Goal: Information Seeking & Learning: Learn about a topic

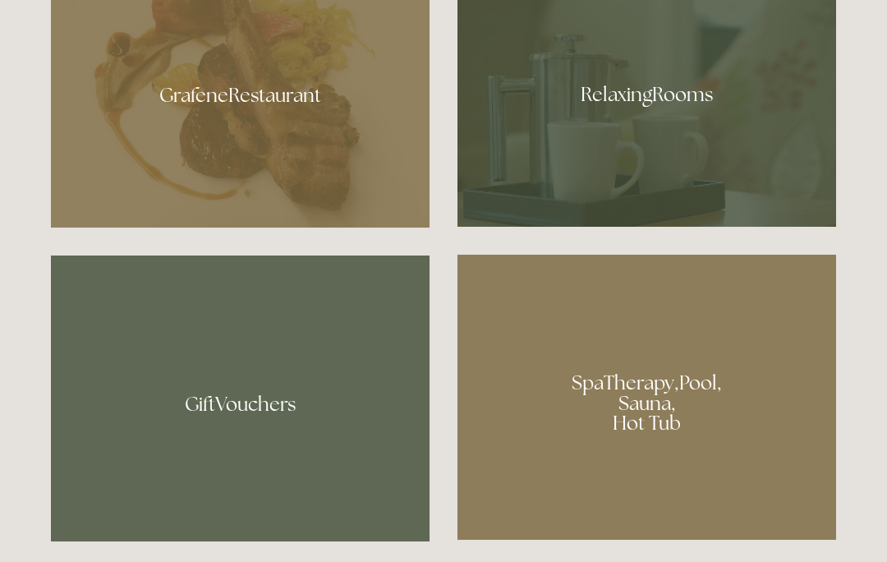
scroll to position [1023, 0]
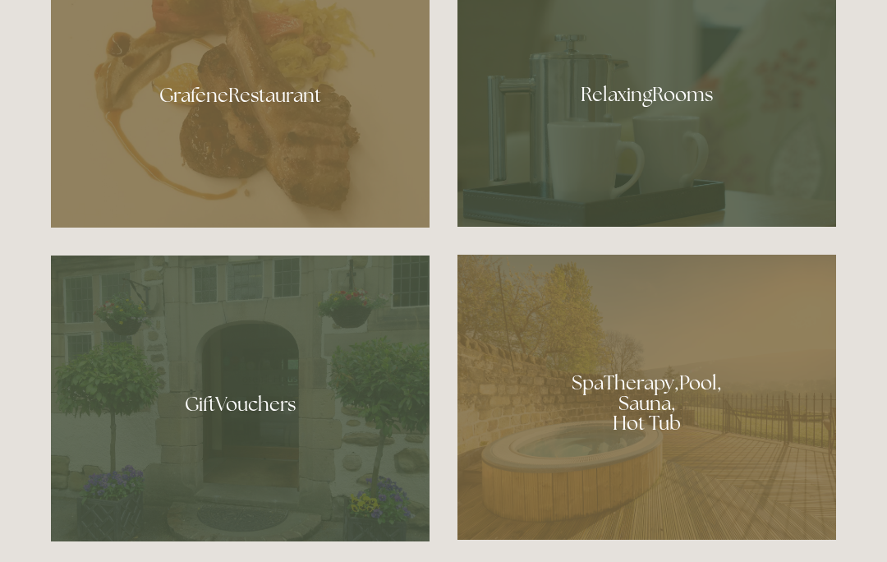
click at [678, 177] on div at bounding box center [646, 89] width 379 height 276
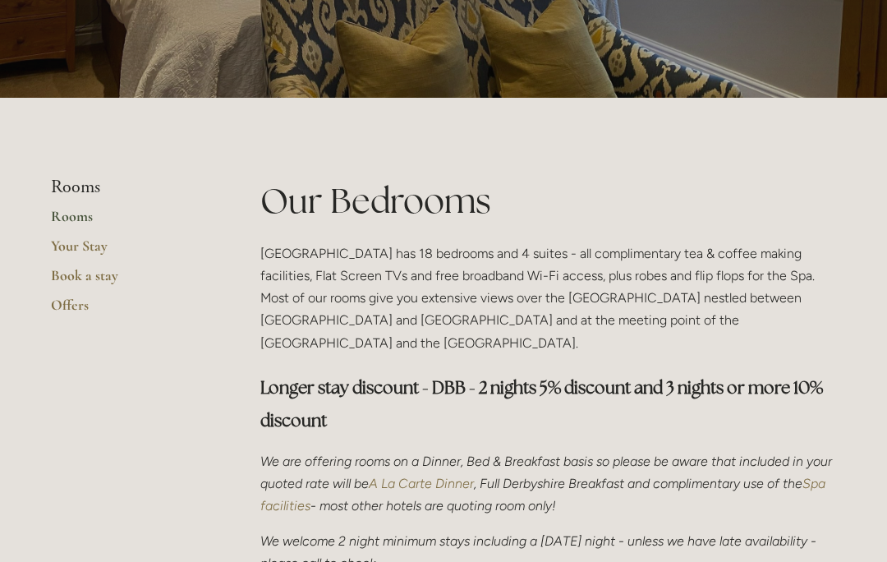
scroll to position [248, 0]
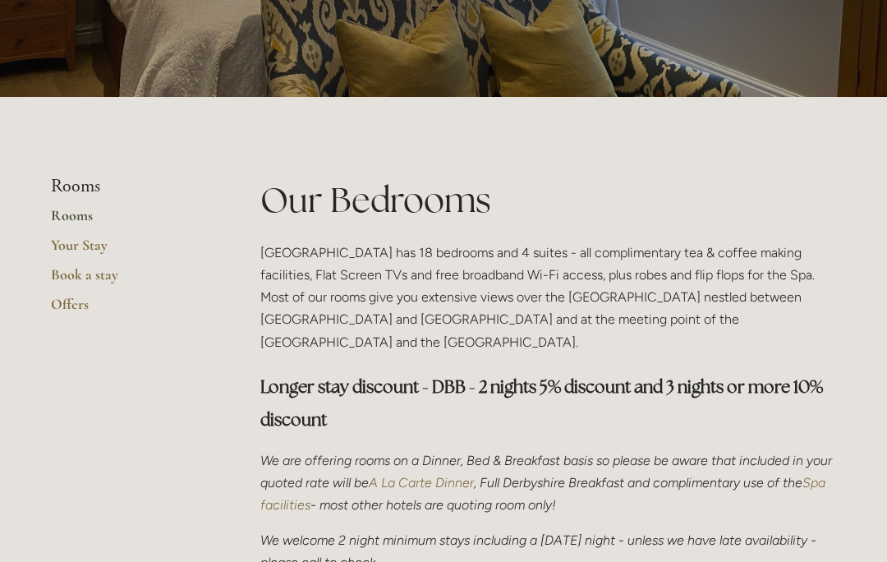
click at [89, 215] on link "Rooms" at bounding box center [129, 221] width 157 height 30
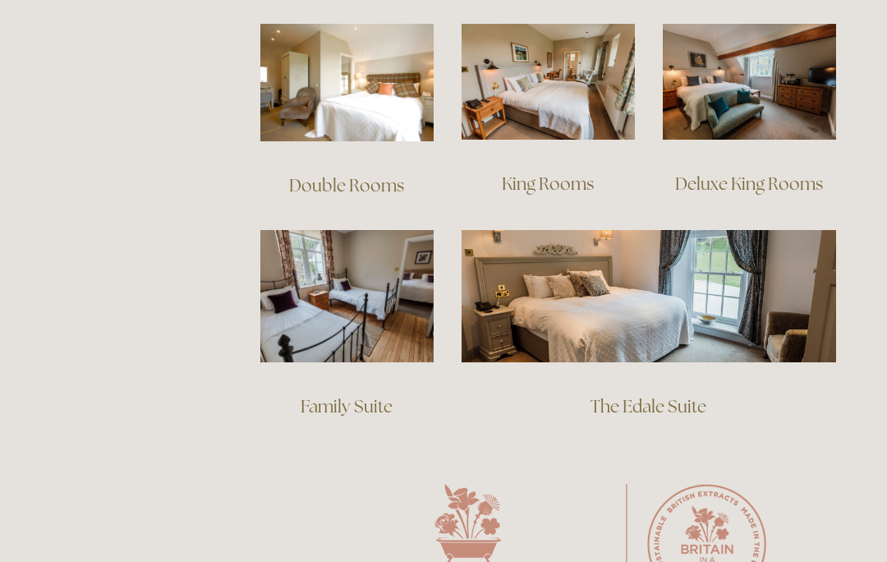
scroll to position [1185, 0]
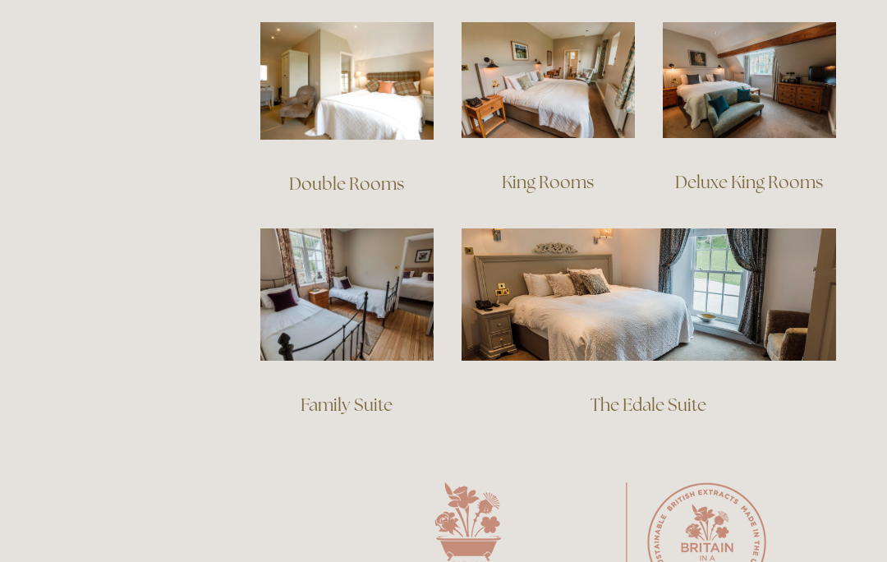
click at [685, 288] on img at bounding box center [649, 293] width 375 height 131
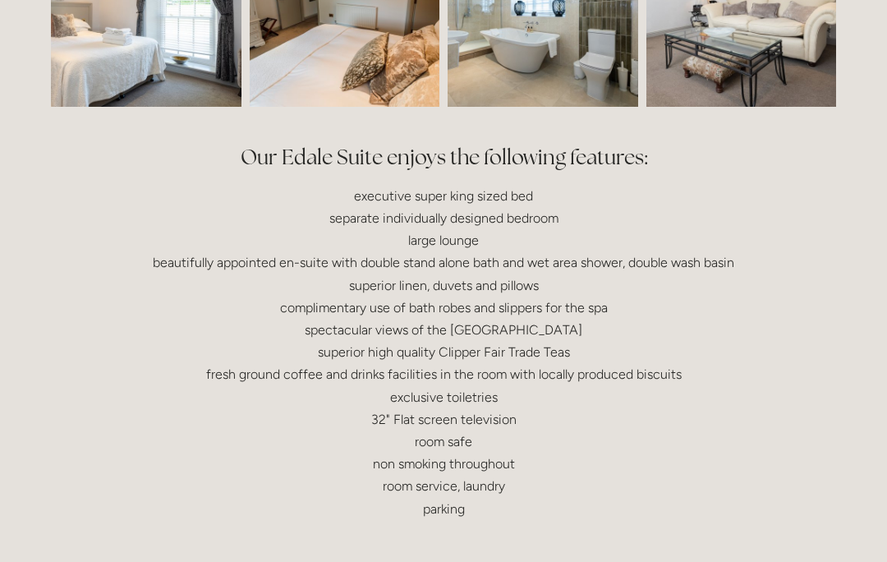
scroll to position [646, 0]
click at [425, 525] on div "Our Edale Suite enjoys the following features: executive super king sized bed s…" at bounding box center [443, 331] width 813 height 405
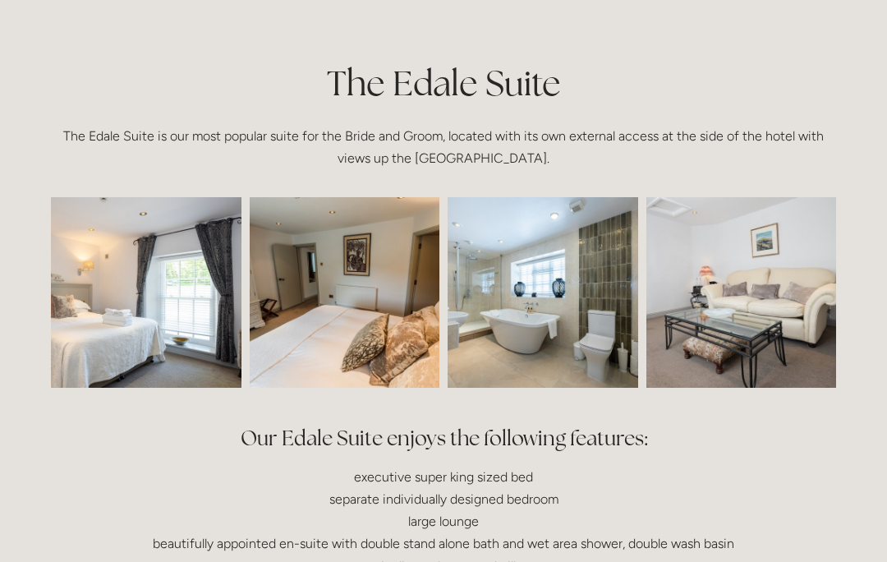
scroll to position [363, 0]
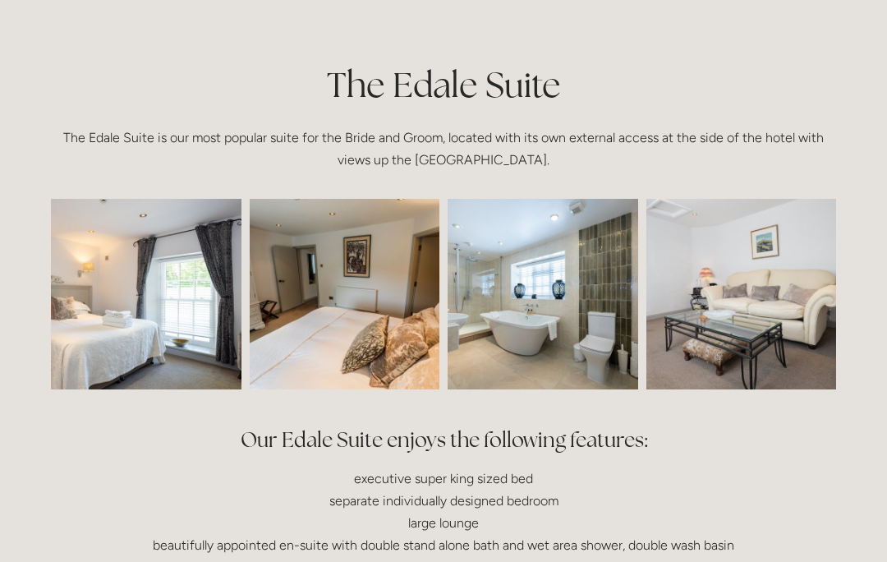
click at [173, 314] on img at bounding box center [108, 294] width 286 height 191
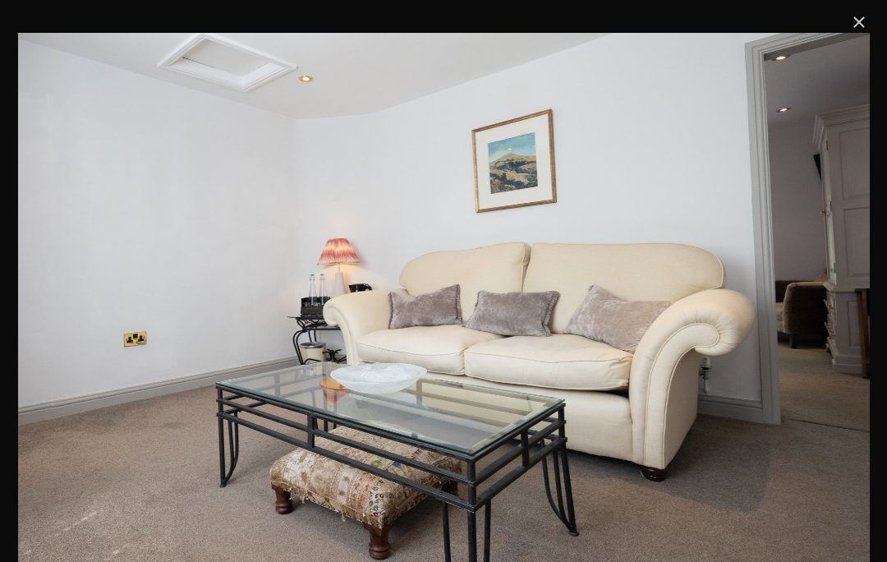
click at [853, 25] on link "Close" at bounding box center [859, 22] width 20 height 20
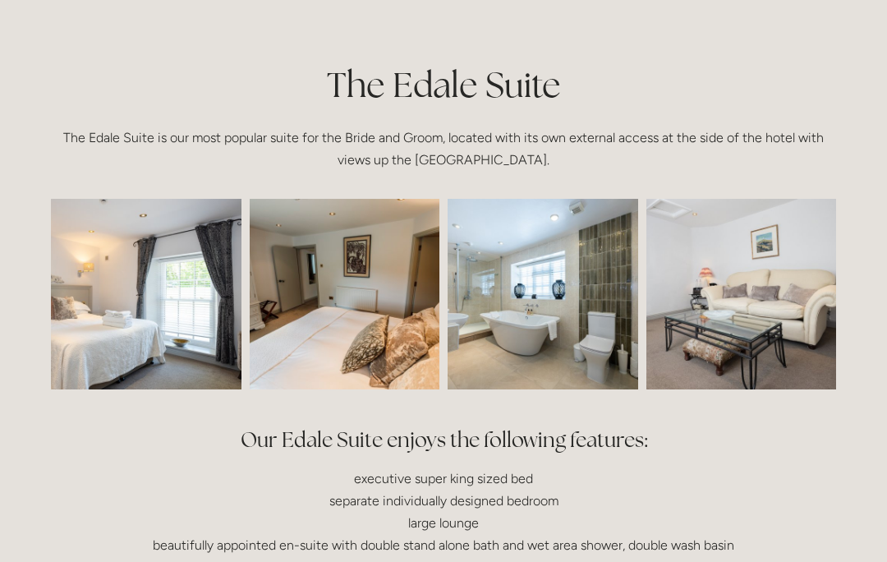
click at [195, 342] on img at bounding box center [108, 294] width 286 height 191
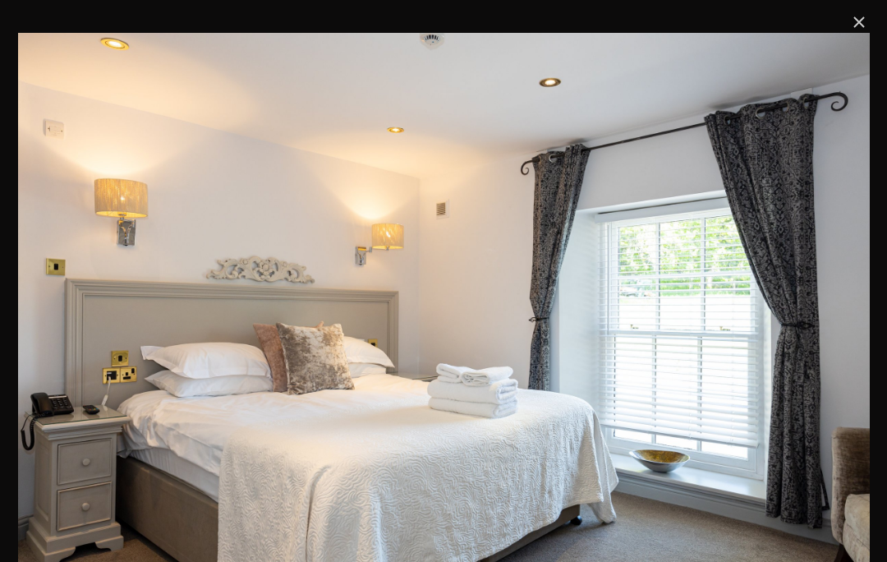
click at [853, 21] on link "Close" at bounding box center [859, 22] width 20 height 20
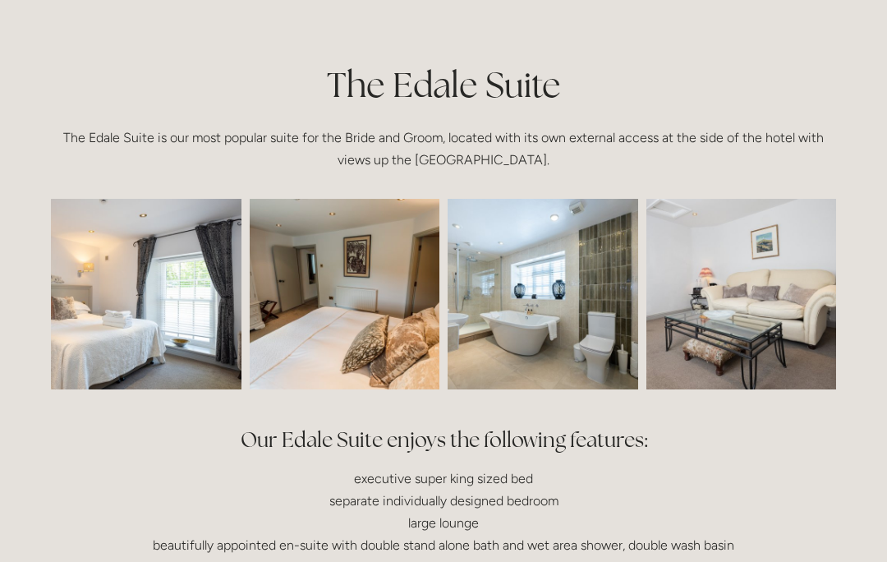
click at [391, 344] on img at bounding box center [345, 294] width 286 height 191
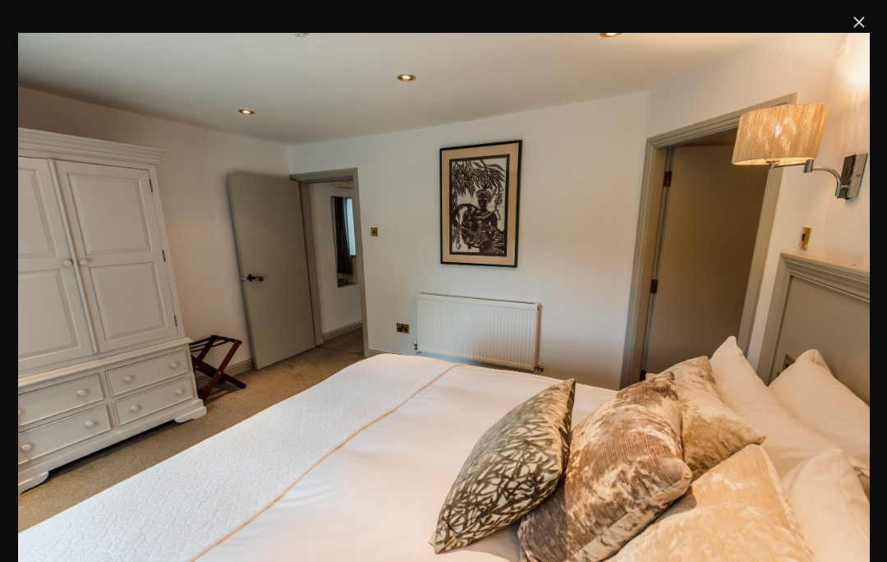
click at [855, 26] on link "Close" at bounding box center [859, 22] width 20 height 20
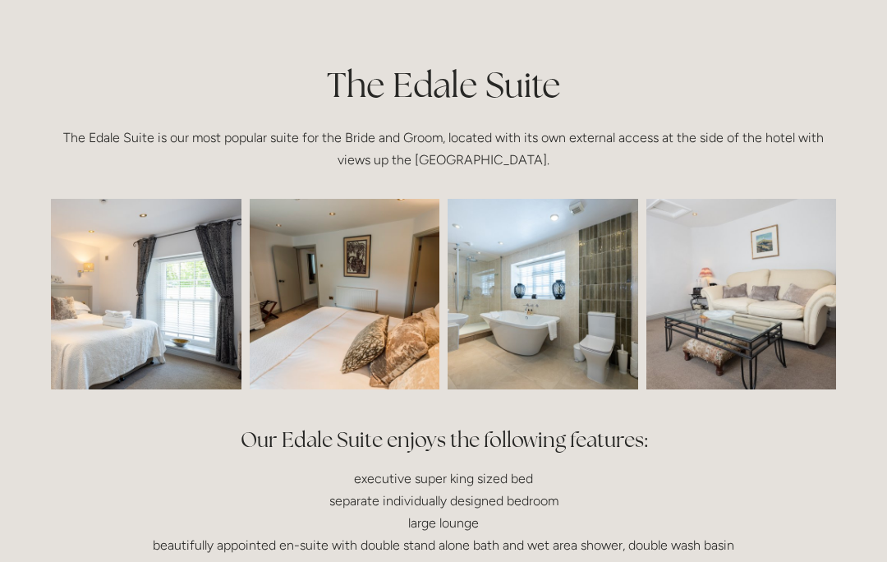
click at [576, 327] on img at bounding box center [543, 294] width 286 height 191
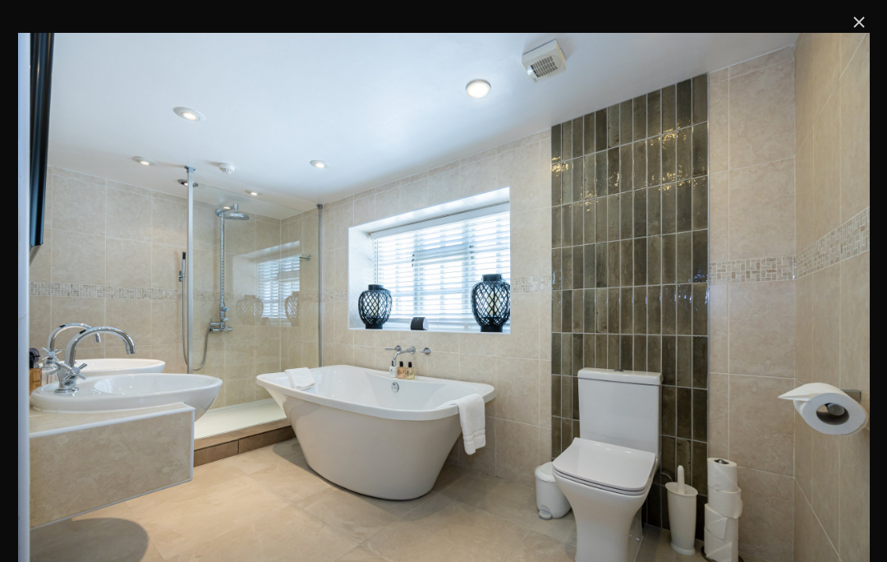
click at [869, 21] on link "Close" at bounding box center [859, 22] width 20 height 20
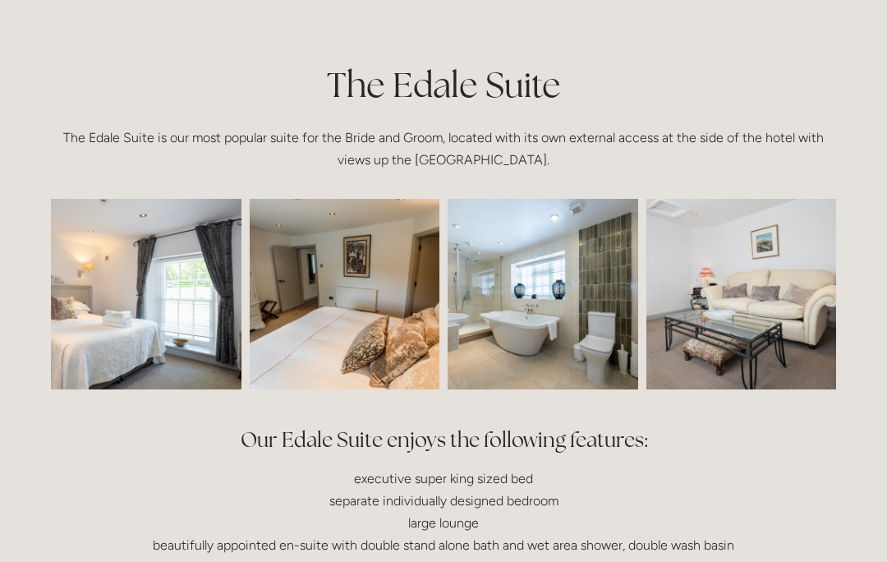
click at [788, 304] on img at bounding box center [741, 294] width 286 height 191
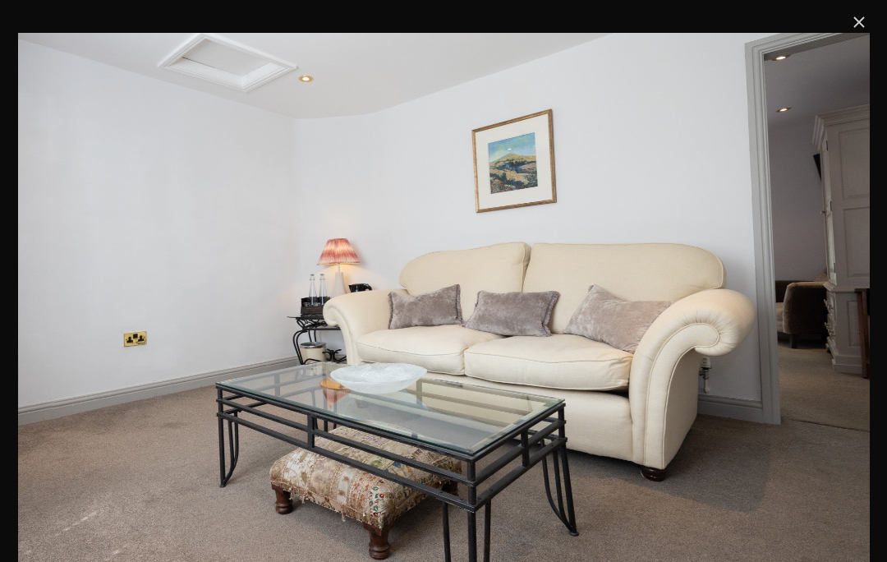
click at [861, 20] on link "Close" at bounding box center [859, 22] width 20 height 20
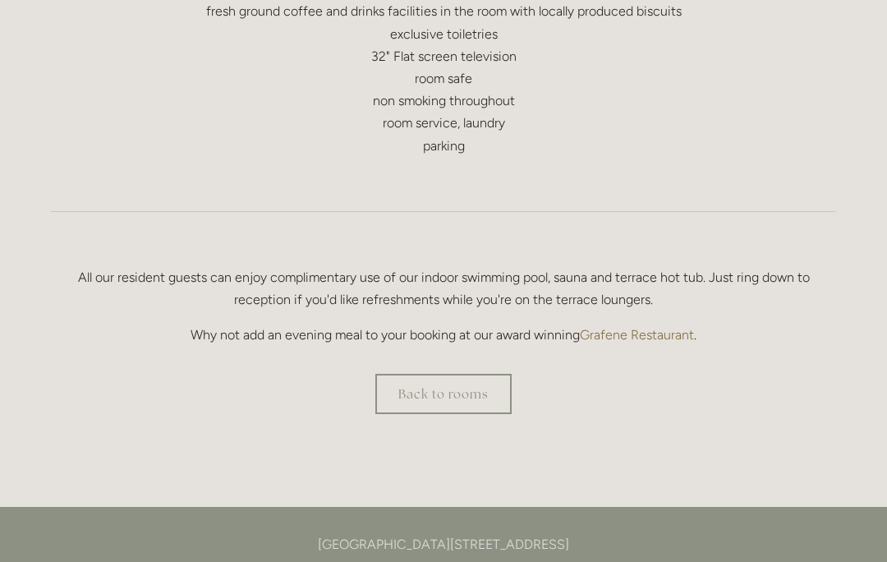
scroll to position [1009, 0]
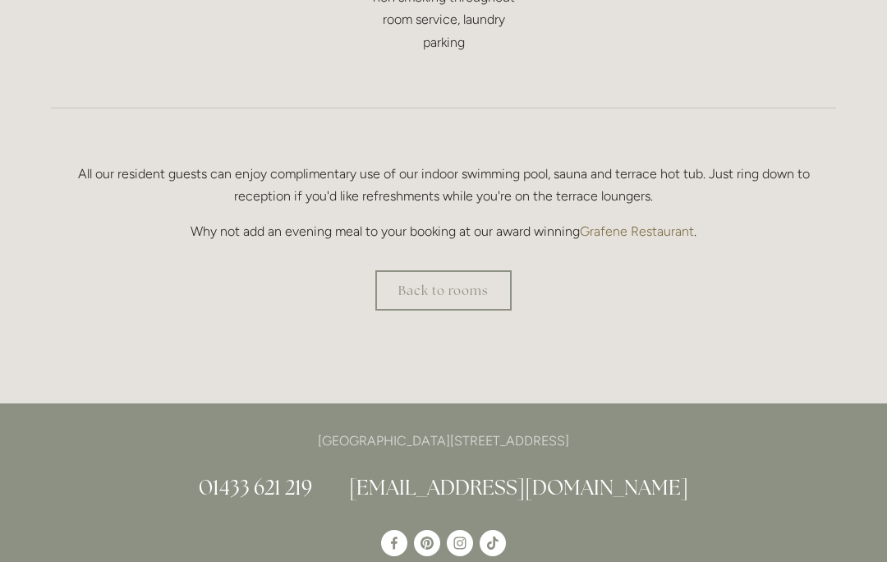
scroll to position [1112, 0]
